Goal: Task Accomplishment & Management: Use online tool/utility

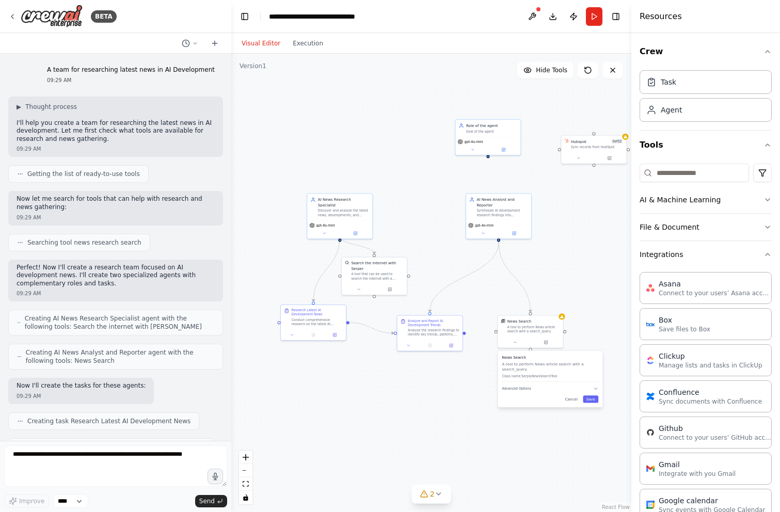
scroll to position [430, 0]
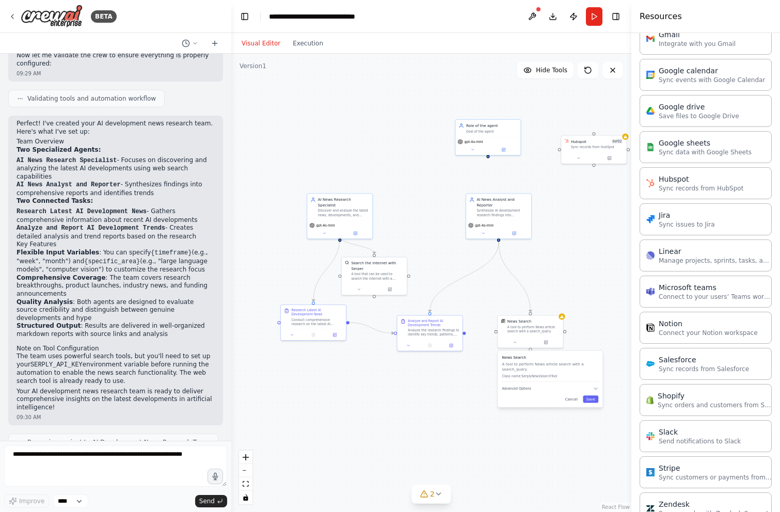
click at [153, 463] on textarea at bounding box center [115, 466] width 223 height 41
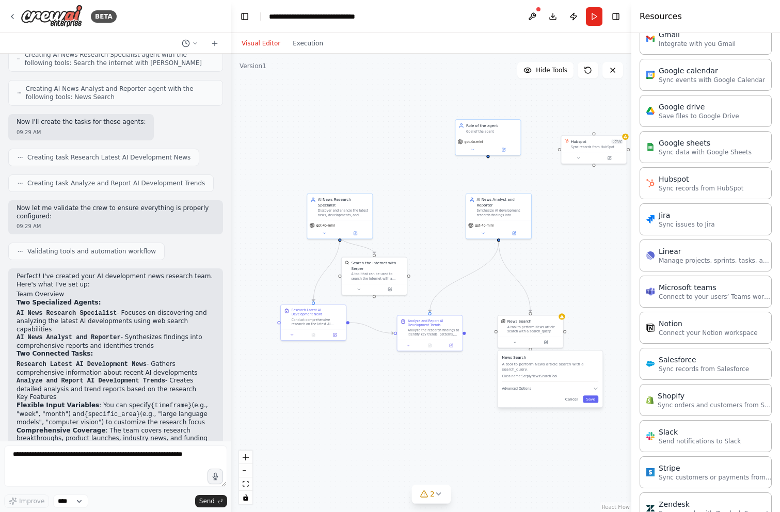
scroll to position [265, 0]
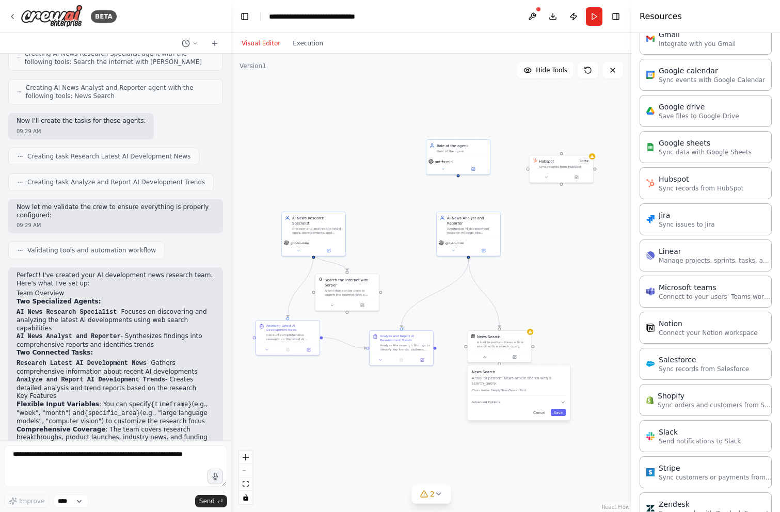
drag, startPoint x: 418, startPoint y: 384, endPoint x: 392, endPoint y: 396, distance: 28.4
click at [392, 396] on div ".deletable-edge-delete-btn { width: 20px; height: 20px; border: 0px solid #ffff…" at bounding box center [431, 283] width 400 height 459
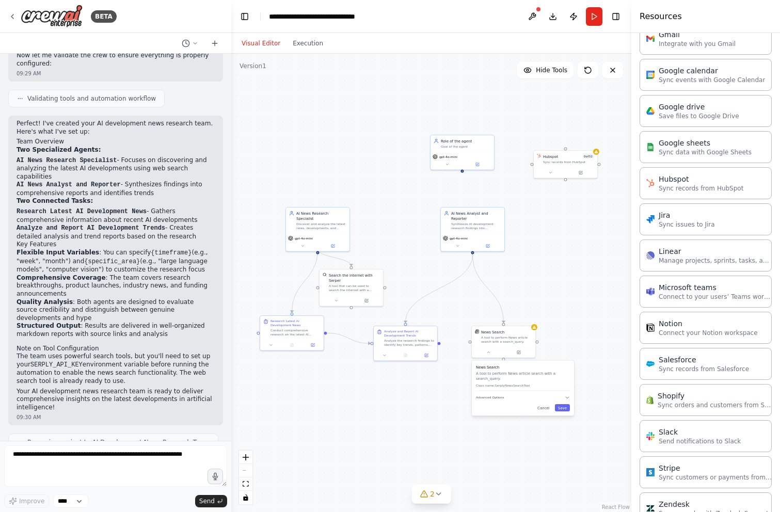
click at [149, 438] on span "Renaming project to AI Development News Research Team" at bounding box center [118, 442] width 182 height 8
click at [131, 455] on textarea at bounding box center [115, 466] width 223 height 41
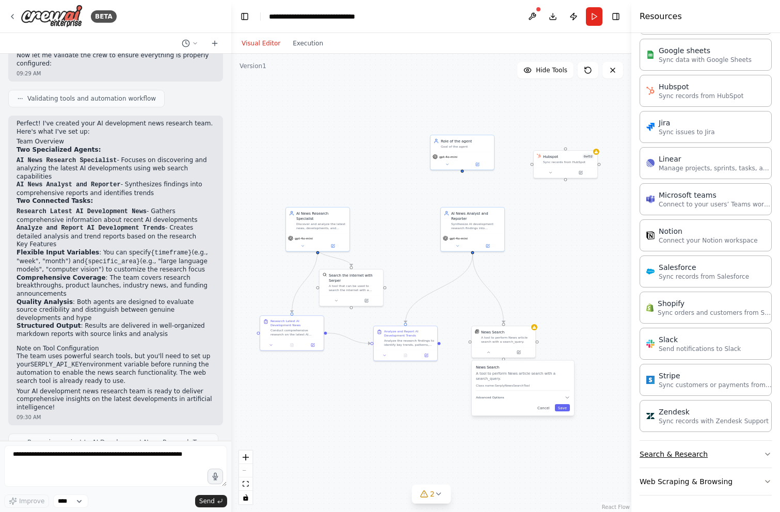
click at [683, 454] on button "Search & Research" at bounding box center [706, 454] width 132 height 27
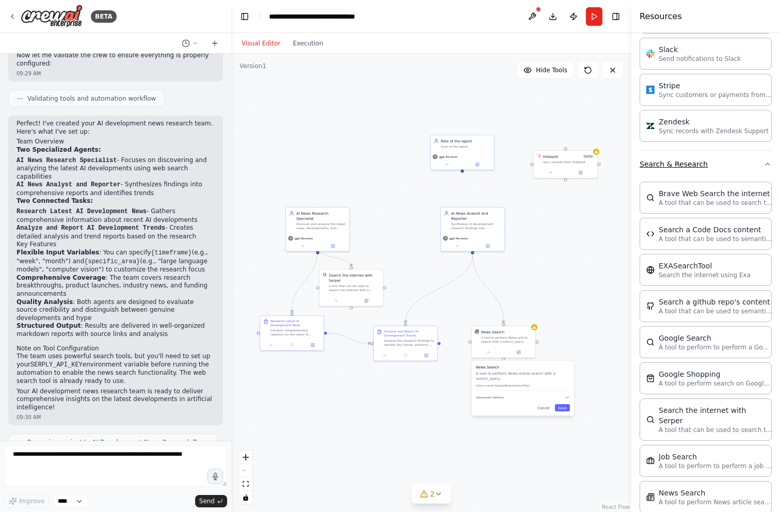
scroll to position [1047, 0]
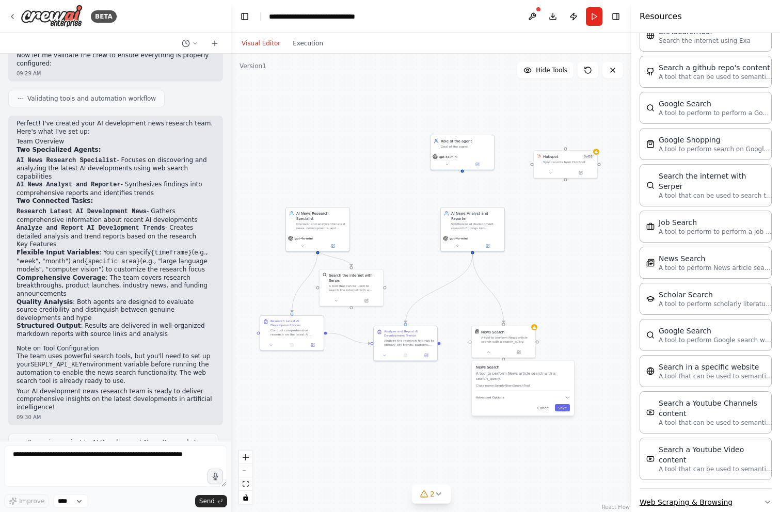
click at [682, 489] on button "Web Scraping & Browsing" at bounding box center [706, 502] width 132 height 27
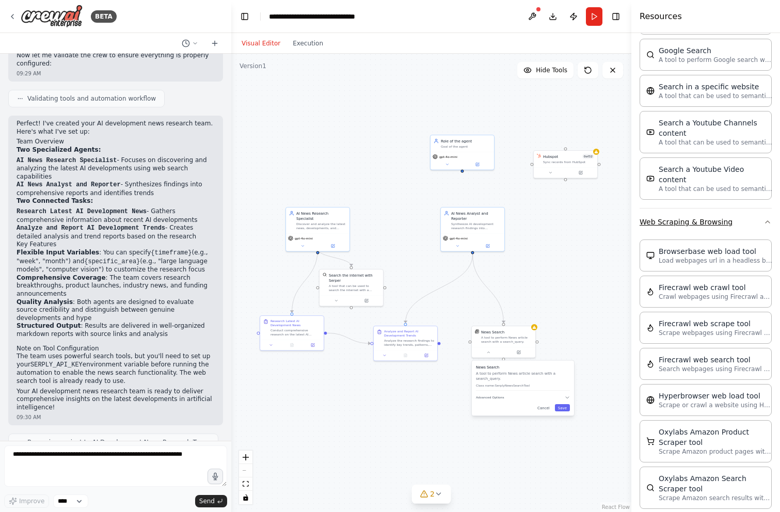
scroll to position [1593, 0]
